Goal: Check status

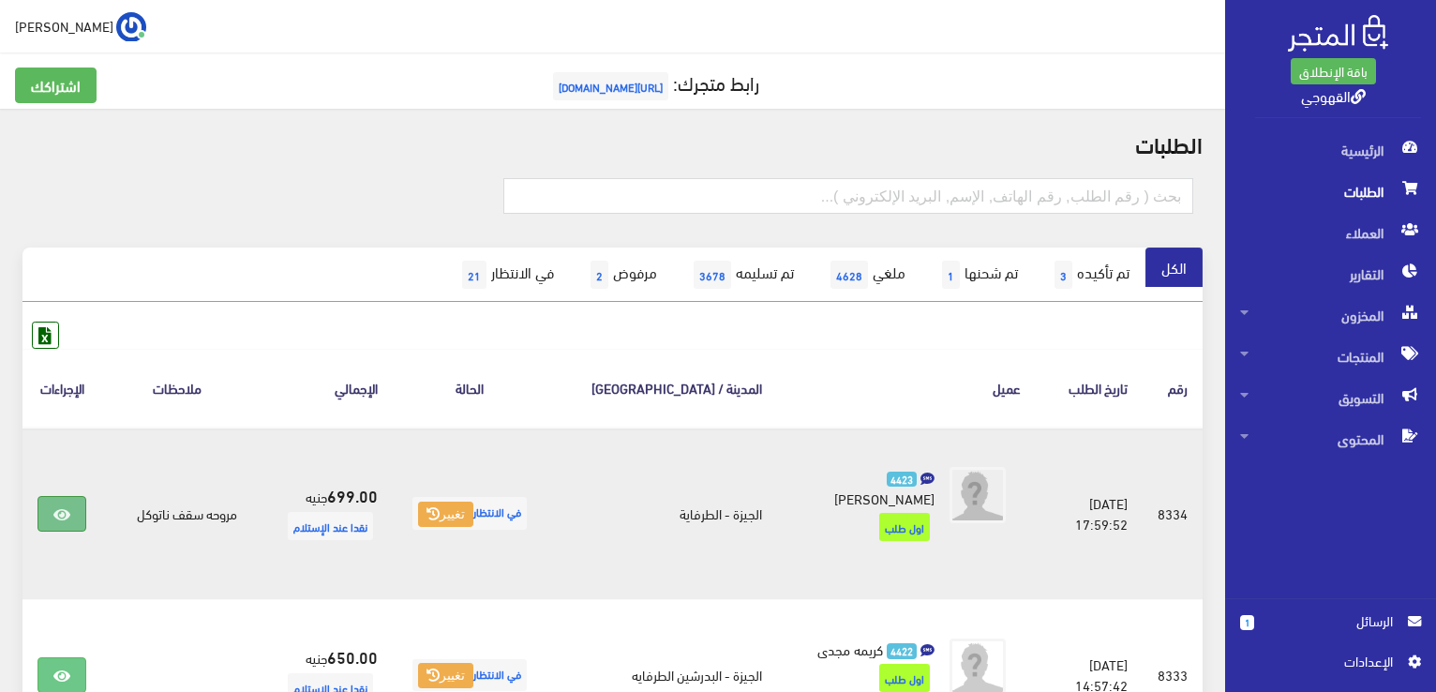
click at [49, 515] on link at bounding box center [61, 514] width 49 height 36
